Goal: Transaction & Acquisition: Download file/media

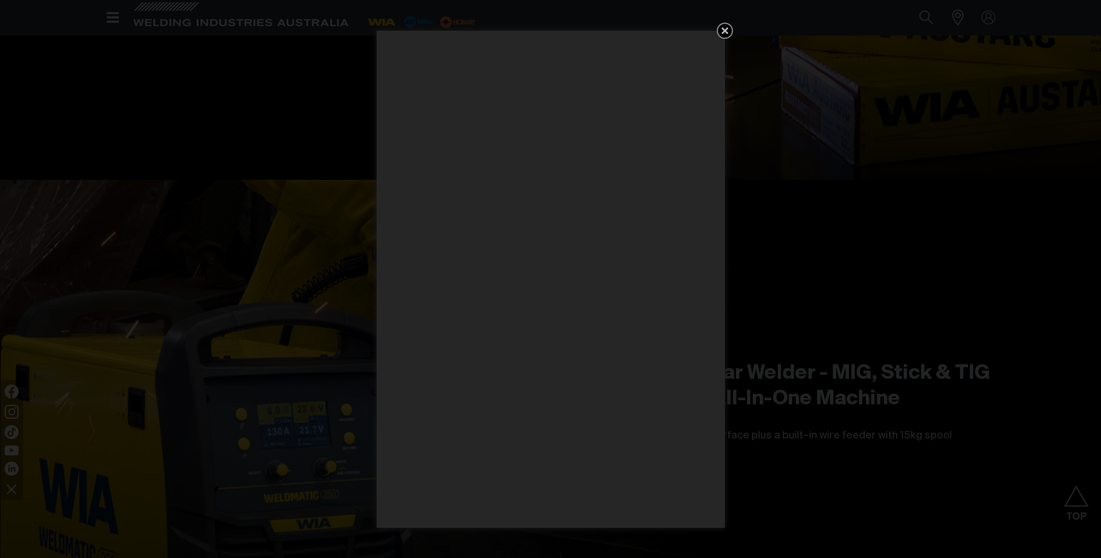
scroll to position [3597, 0]
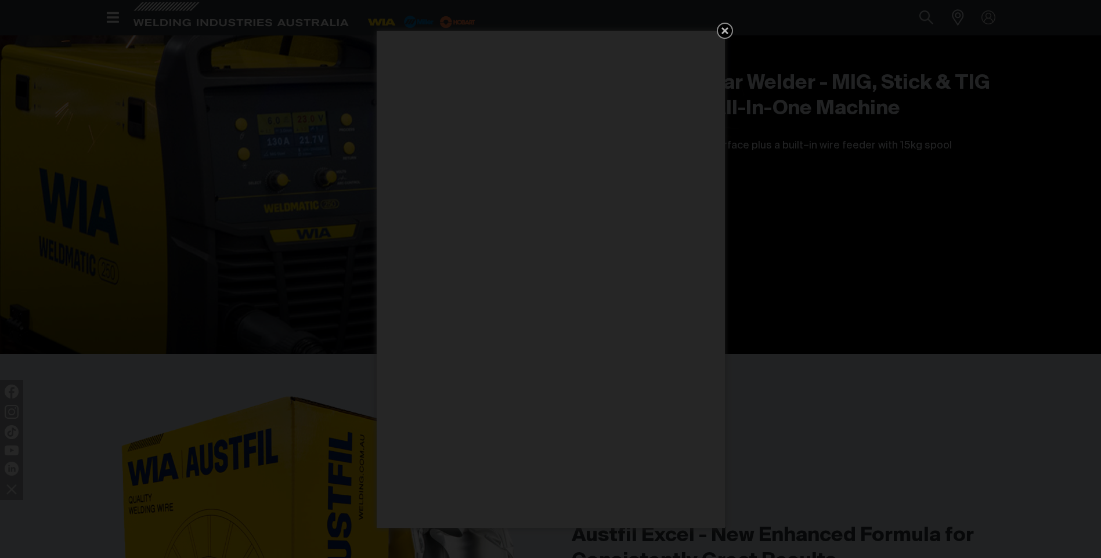
click at [724, 27] on icon "Get 5 WIA Welding Guides Free!" at bounding box center [725, 31] width 14 height 14
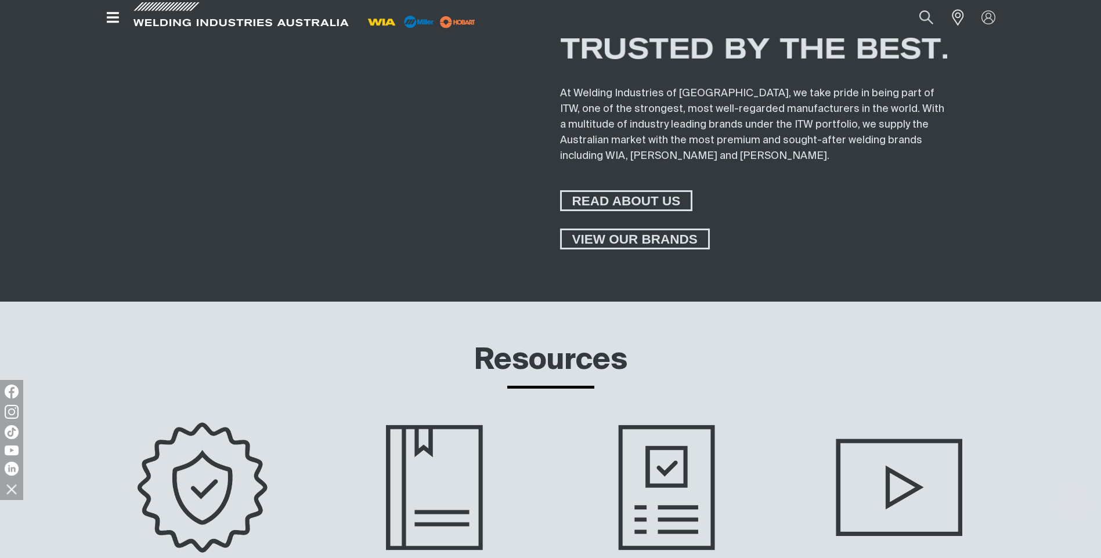
scroll to position [5396, 0]
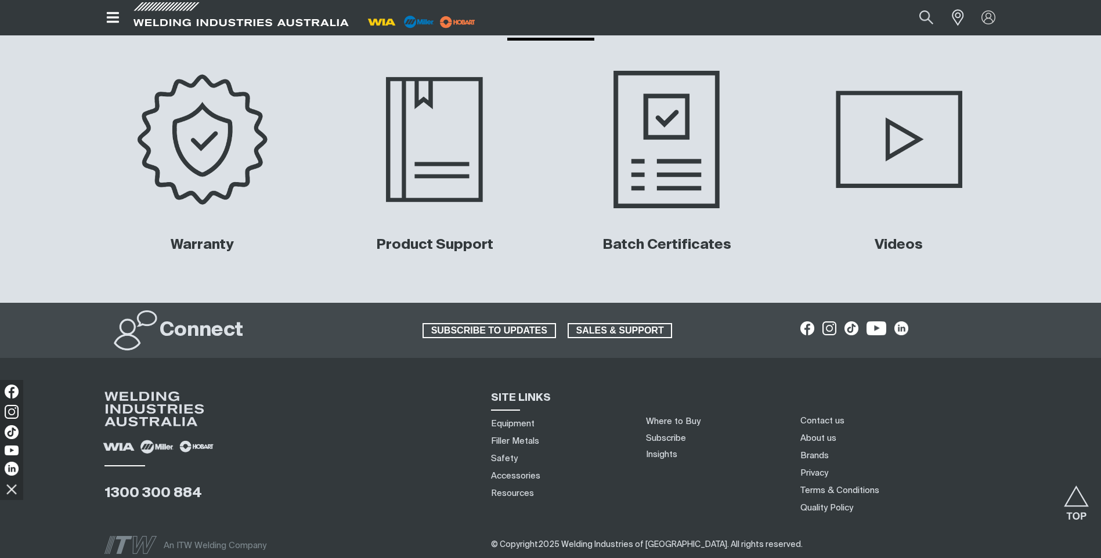
click at [675, 189] on img at bounding box center [666, 139] width 235 height 157
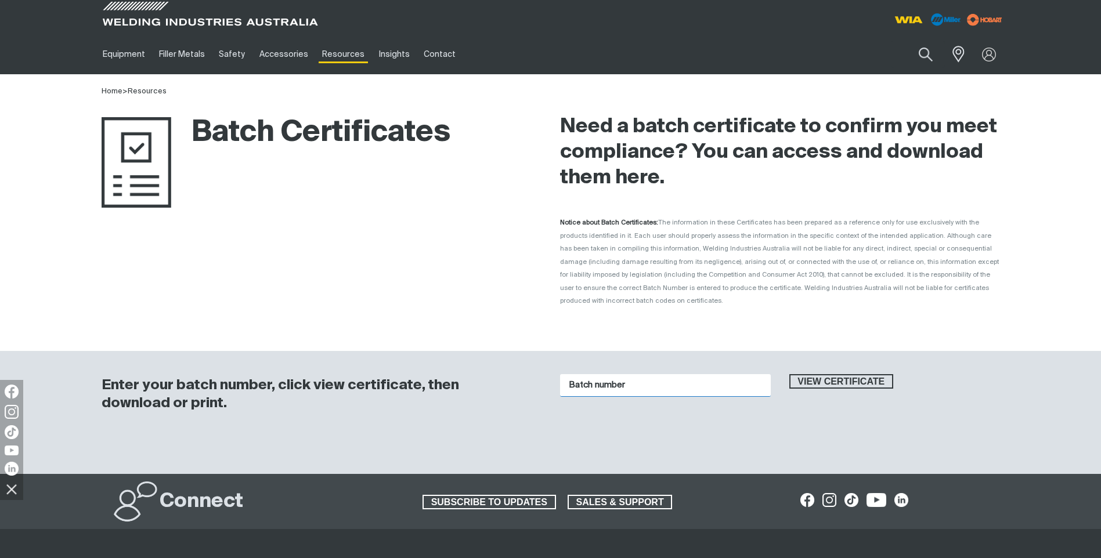
click at [595, 381] on input "Batch number" at bounding box center [665, 385] width 211 height 23
type input "j03236"
click at [789, 374] on button "View certificate" at bounding box center [841, 381] width 104 height 15
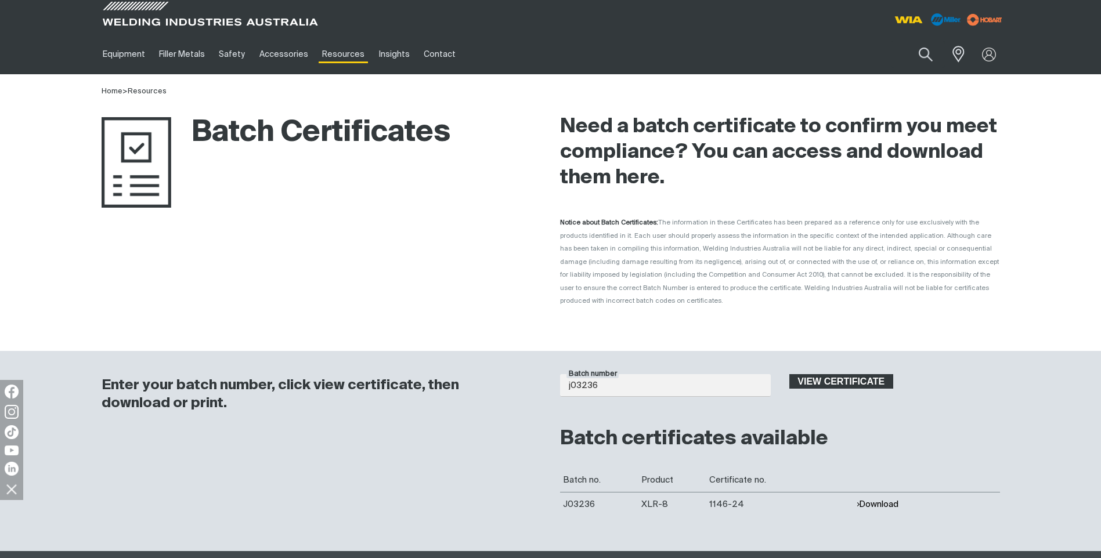
click at [848, 374] on span "View certificate" at bounding box center [841, 381] width 102 height 15
click at [880, 500] on button "Download" at bounding box center [877, 505] width 42 height 10
click at [882, 500] on button "Download" at bounding box center [877, 505] width 42 height 10
